Goal: Task Accomplishment & Management: Complete application form

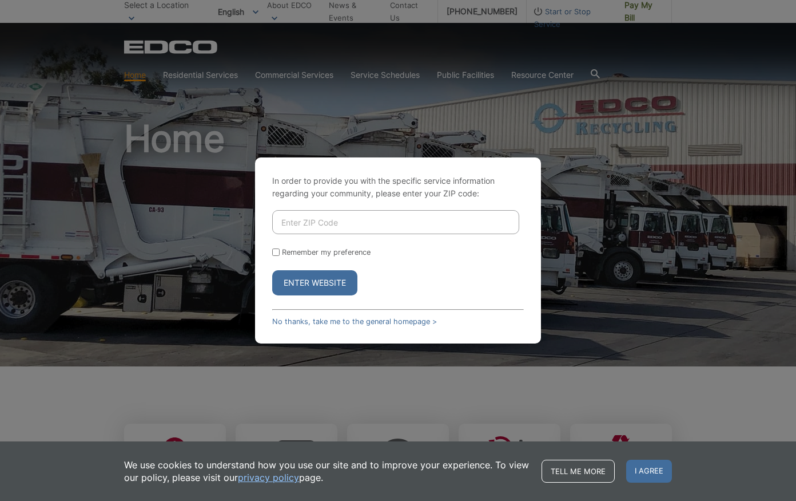
click at [331, 224] on input "Enter ZIP Code" at bounding box center [395, 222] width 247 height 24
type input "92024"
click at [272, 270] on button "Enter Website" at bounding box center [314, 282] width 85 height 25
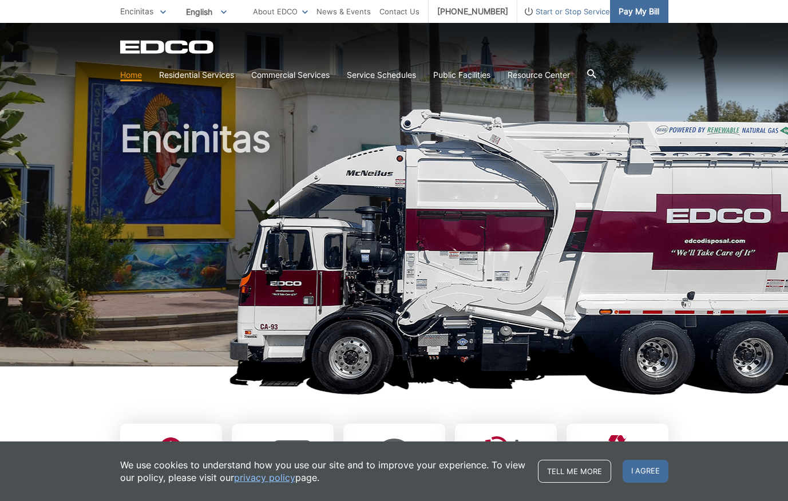
click at [650, 10] on span "Pay My Bill" at bounding box center [638, 11] width 41 height 13
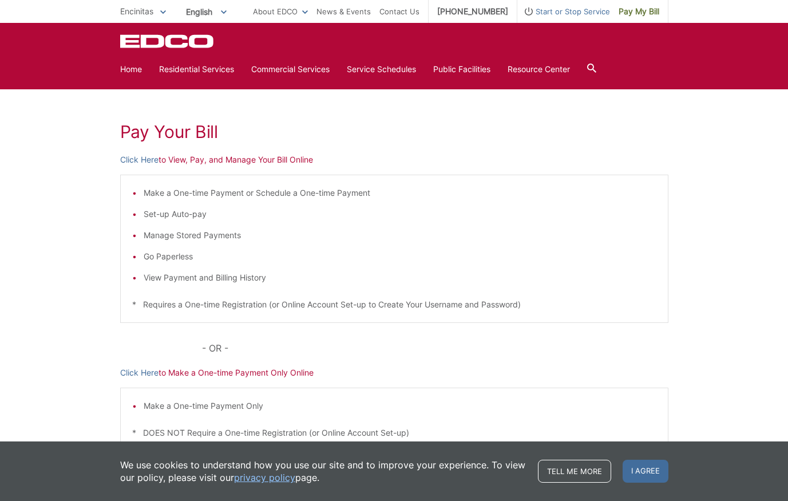
scroll to position [133, 0]
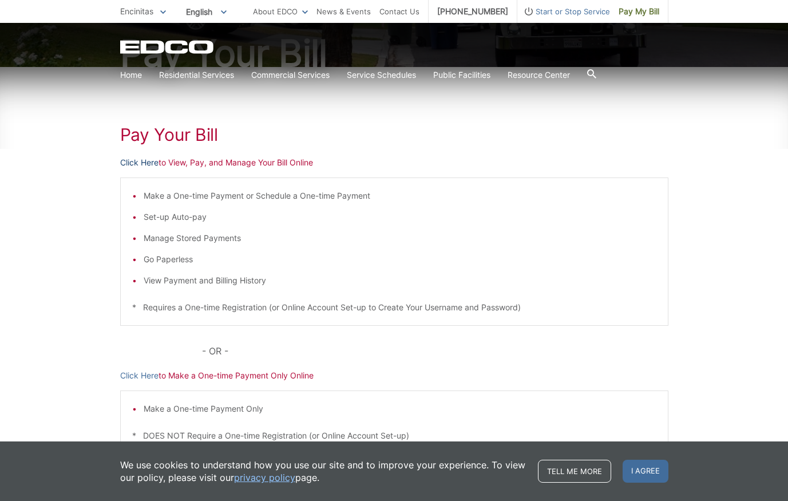
click at [143, 161] on link "Click Here" at bounding box center [139, 162] width 38 height 13
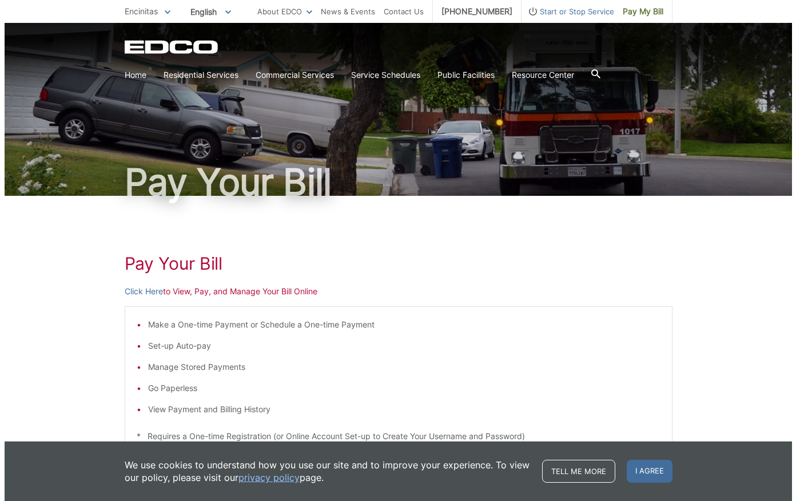
scroll to position [0, 0]
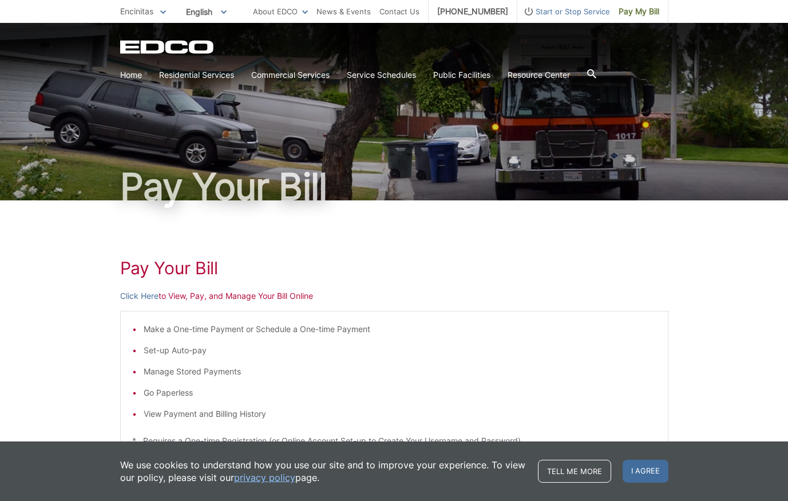
click at [539, 9] on span "Start or Stop Service" at bounding box center [563, 11] width 93 height 13
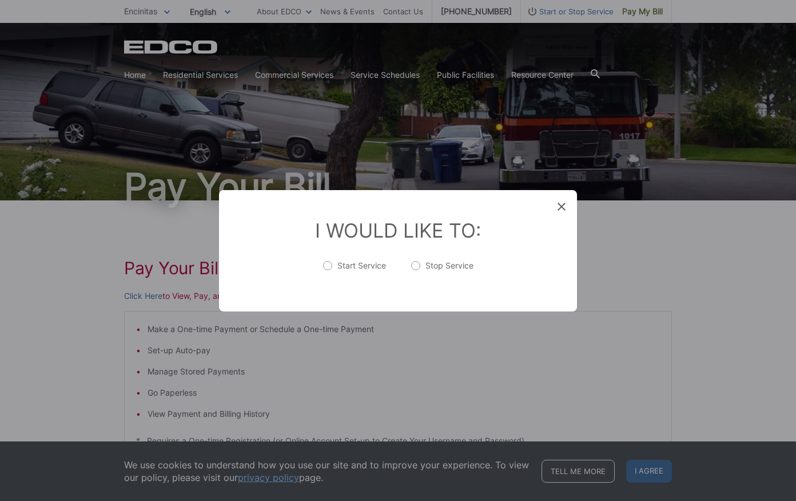
click at [428, 268] on label "Stop Service" at bounding box center [442, 271] width 62 height 23
radio input "true"
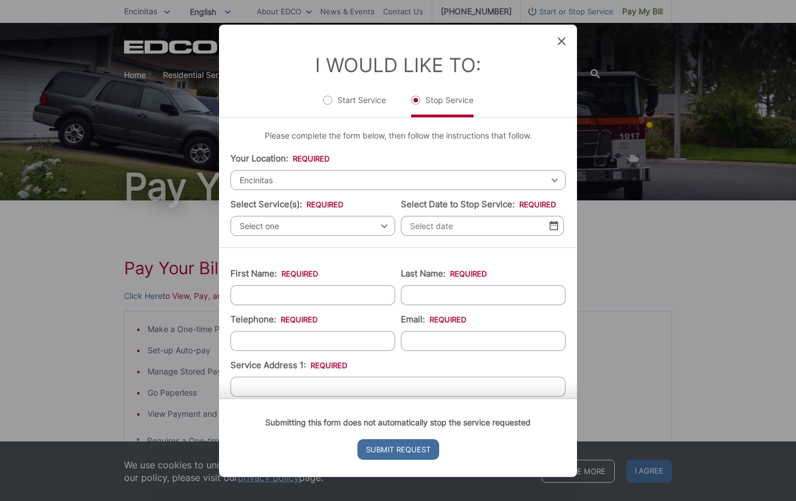
click at [306, 174] on span "Encinitas" at bounding box center [398, 180] width 335 height 20
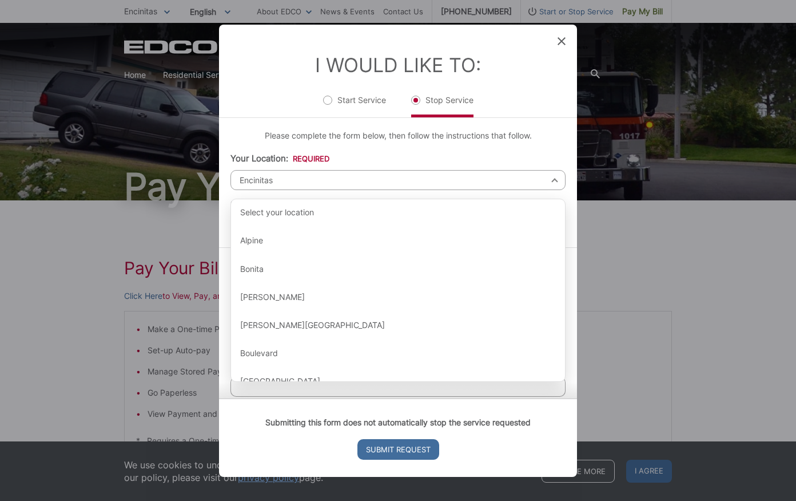
click at [306, 174] on span "Encinitas" at bounding box center [398, 180] width 335 height 20
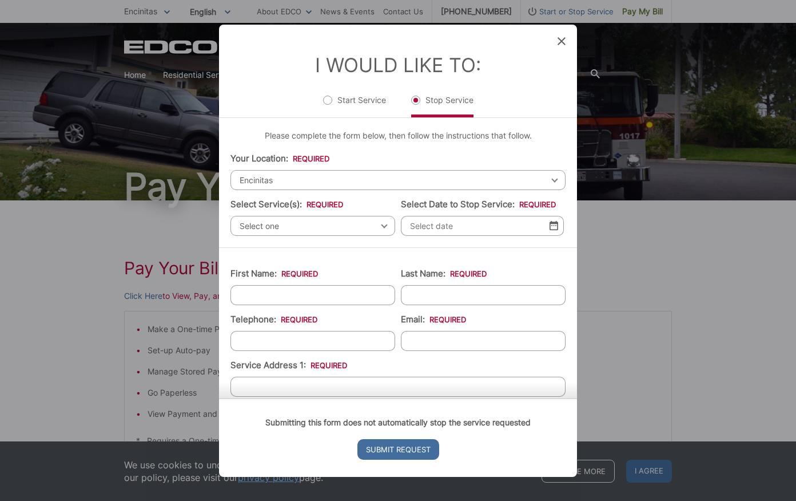
click at [308, 224] on span "Select one" at bounding box center [313, 226] width 165 height 20
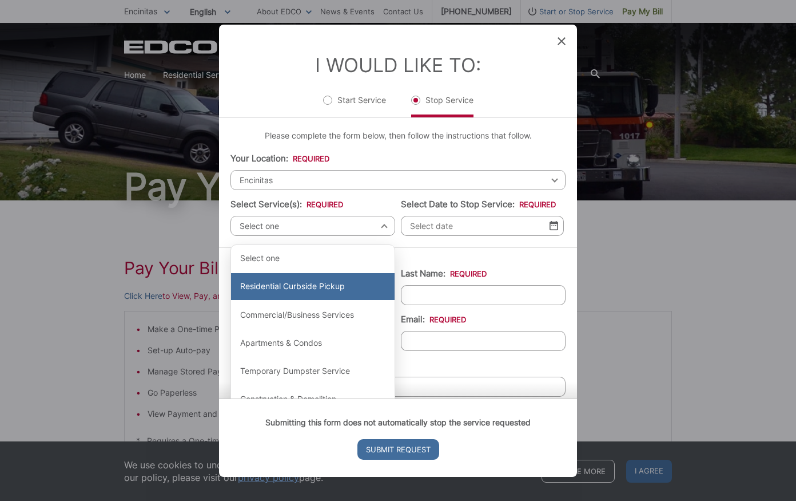
click at [311, 285] on div "Residential Curbside Pickup" at bounding box center [313, 286] width 164 height 27
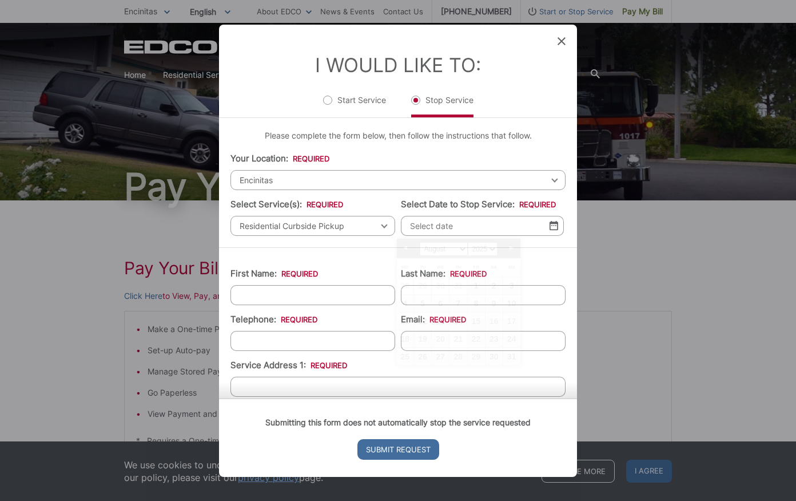
click at [448, 226] on input "Select Date to Stop Service: *" at bounding box center [482, 226] width 163 height 20
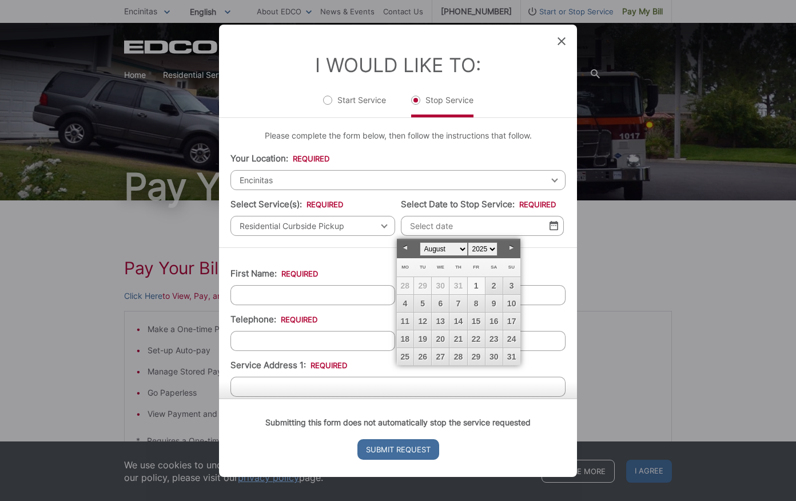
click at [479, 284] on link "1" at bounding box center [476, 285] width 17 height 17
type input "08/01/2025"
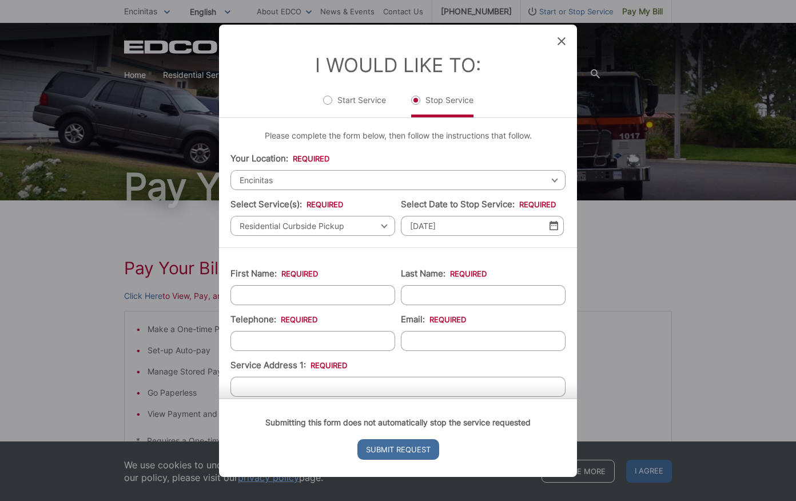
click at [356, 297] on input "First Name: *" at bounding box center [313, 295] width 165 height 20
type input "Mark"
type input "Shaw"
type input "(760) 916-3900"
type input "coz.dashit@gmail.com"
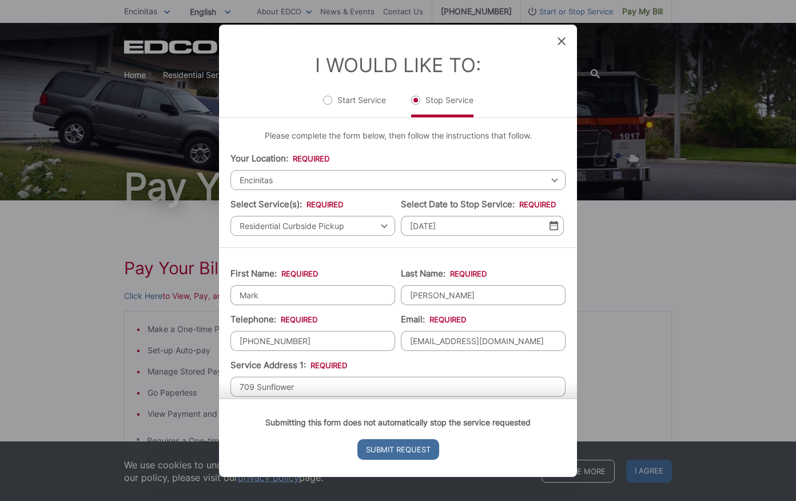
type input "709 Sunflower"
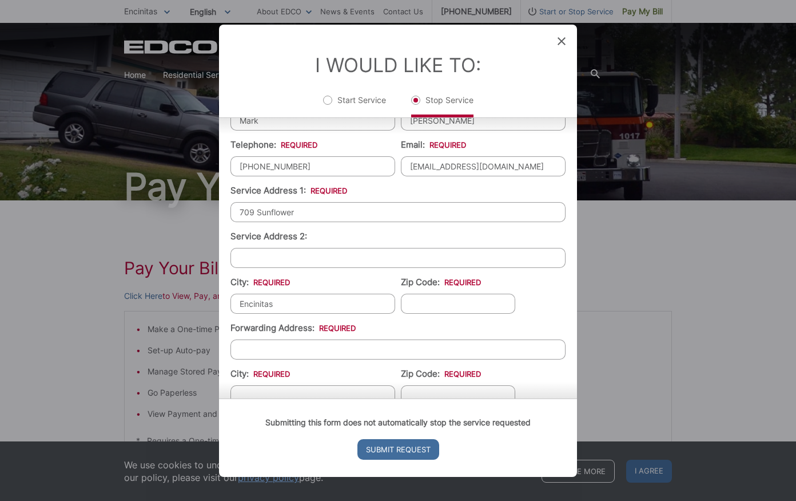
type input "Encinitas"
type input "c"
type input "CA"
type input "9"
type input "12317 Caminito Mira Del Mar"
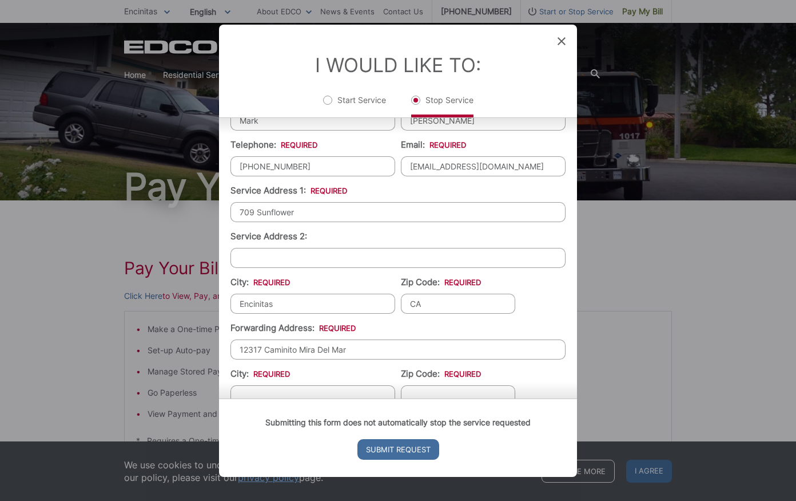
scroll to position [181, 0]
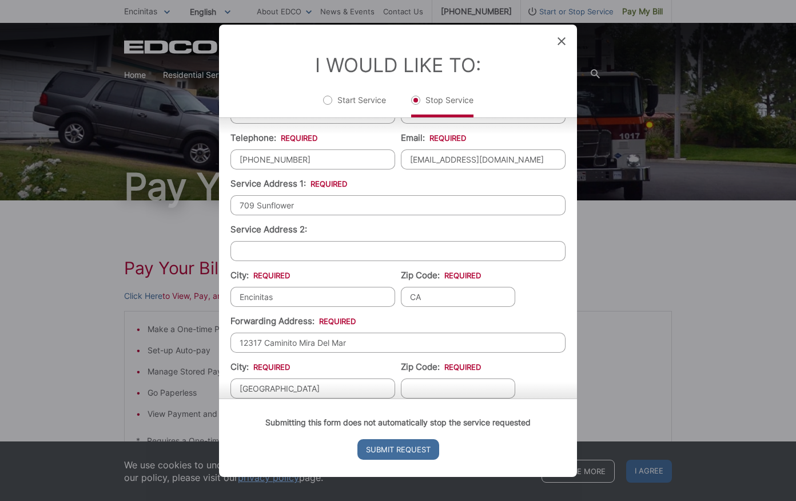
type input "[GEOGRAPHIC_DATA]"
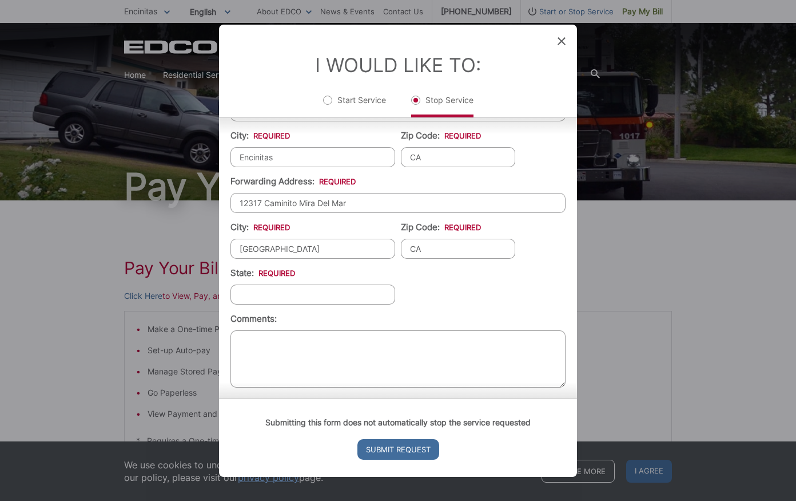
scroll to position [325, 0]
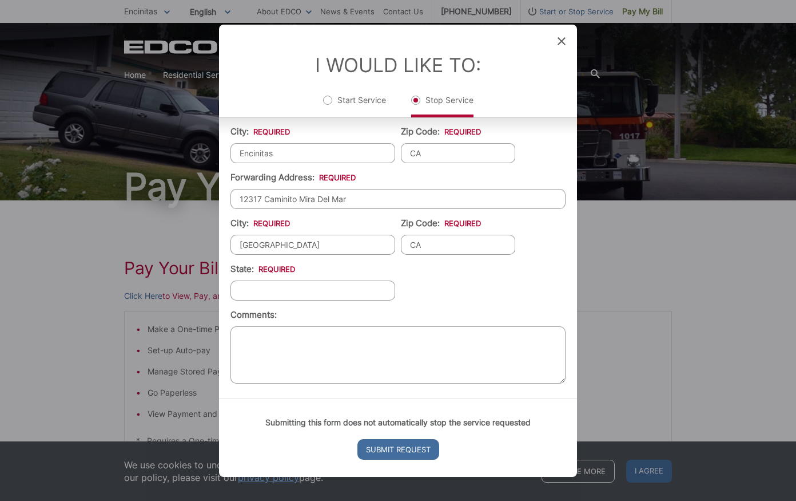
type input "CA"
click at [339, 289] on input "State: *" at bounding box center [313, 290] width 165 height 20
click at [410, 155] on input "CA" at bounding box center [458, 153] width 114 height 20
type input "92024"
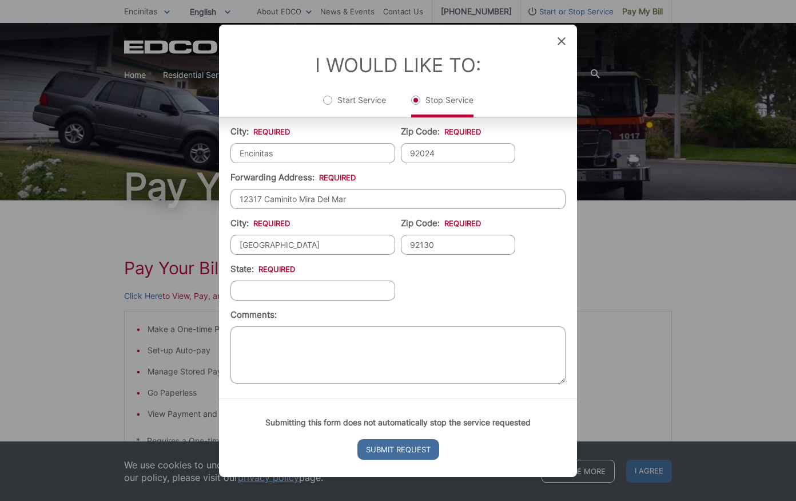
type input "92130"
type input "CA"
click at [389, 342] on textarea "Comments:" at bounding box center [398, 354] width 335 height 57
type textarea "I thought I stopped service as of 8/1/25"
click at [390, 444] on input "Submit Request" at bounding box center [399, 449] width 82 height 21
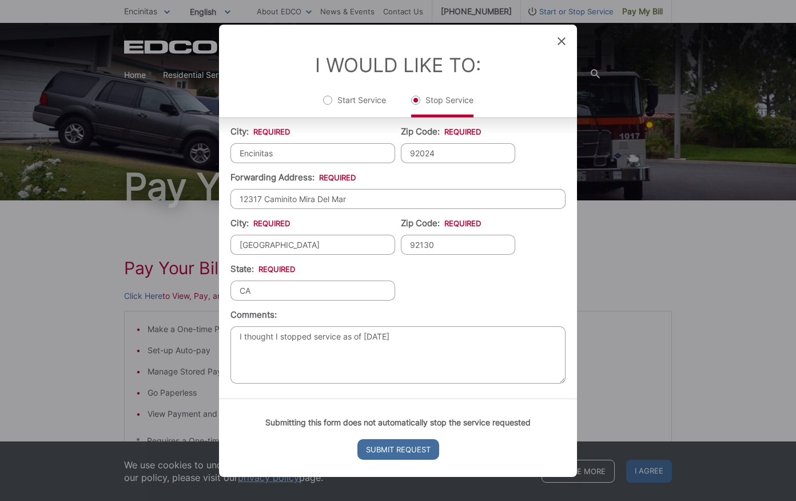
scroll to position [150, 0]
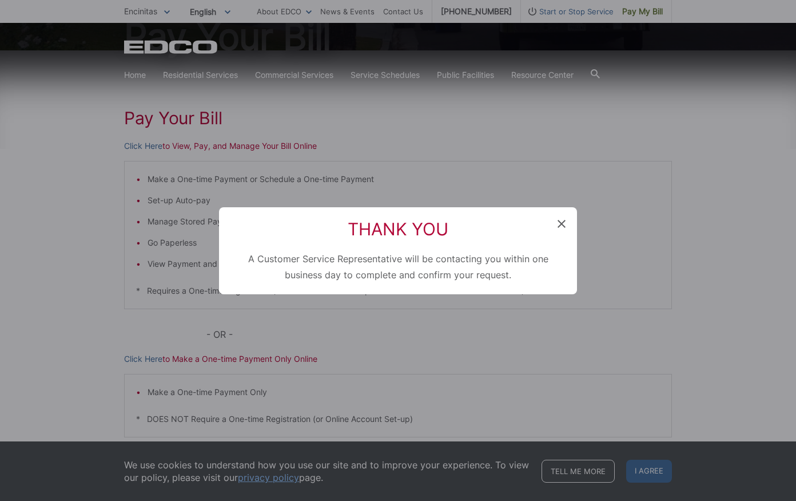
click at [560, 223] on icon at bounding box center [562, 224] width 8 height 8
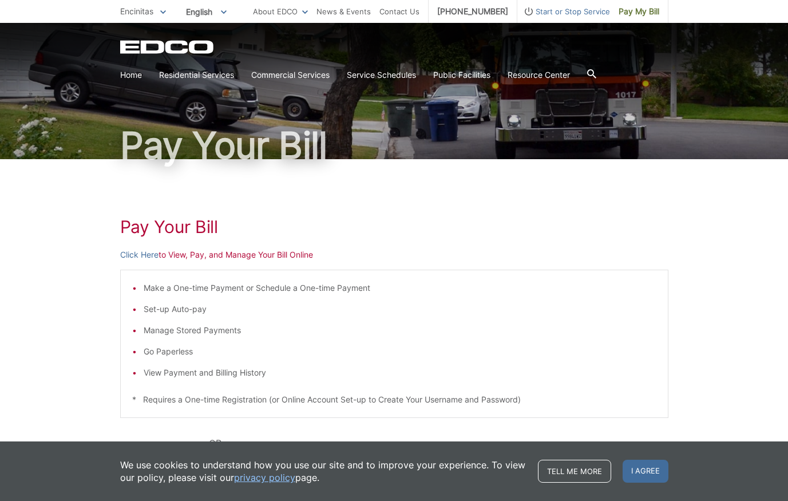
scroll to position [19, 0]
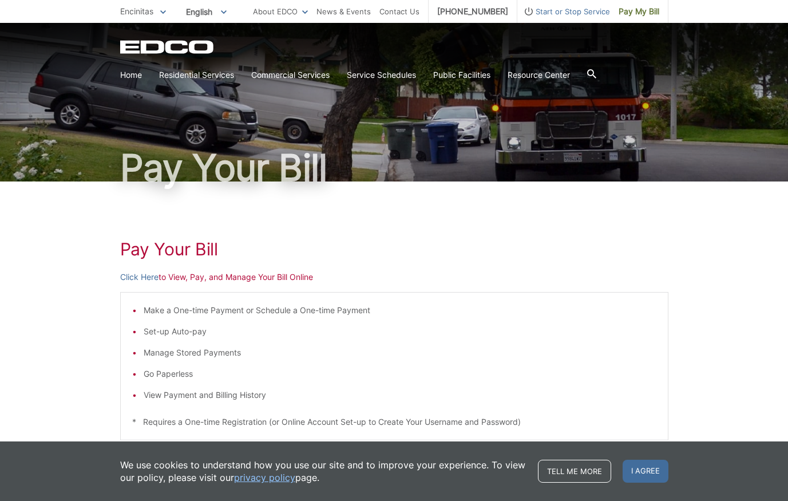
click at [31, 308] on div "Pay Your Bill Click Here to View, Pay, and Manage Your Bill Online Make a One-t…" at bounding box center [394, 411] width 788 height 461
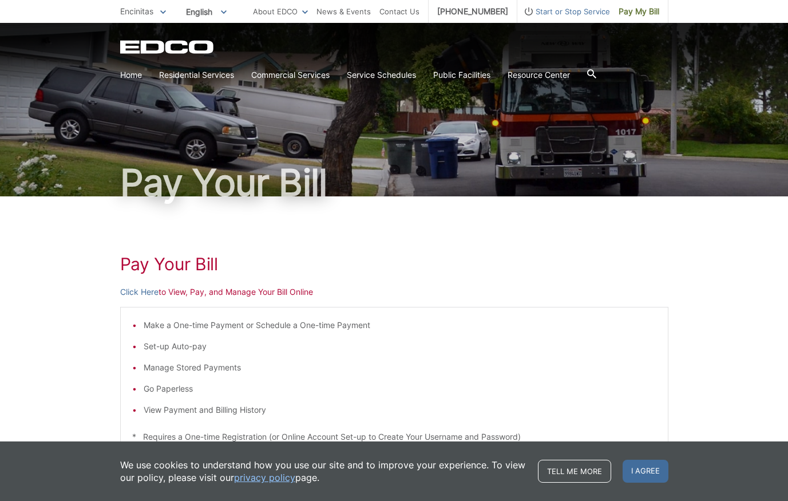
scroll to position [0, 0]
